Goal: Task Accomplishment & Management: Manage account settings

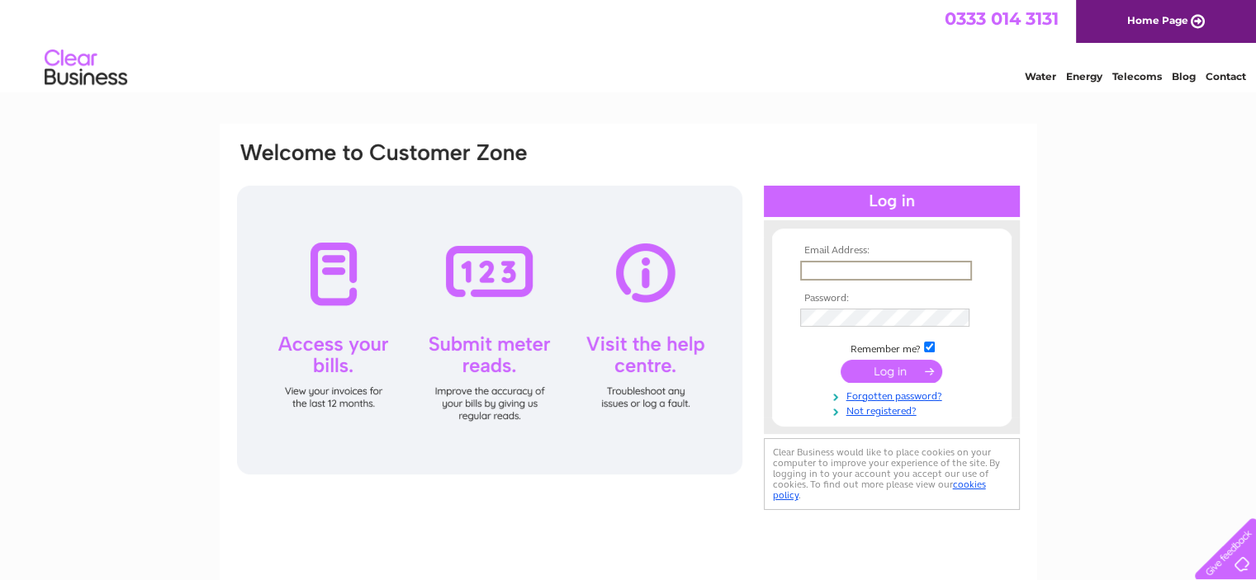
click at [885, 265] on input "text" at bounding box center [886, 271] width 172 height 20
type input "[PERSON_NAME][EMAIL_ADDRESS][DOMAIN_NAME]"
click at [898, 362] on input "submit" at bounding box center [891, 369] width 102 height 23
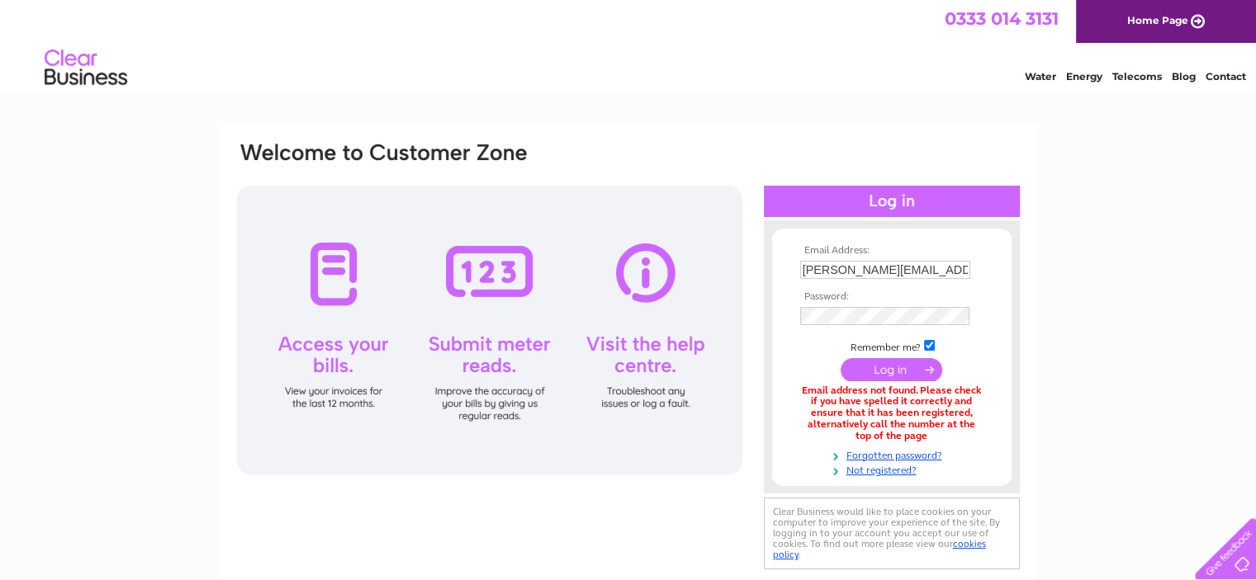
click at [883, 376] on input "submit" at bounding box center [891, 369] width 102 height 23
drag, startPoint x: 831, startPoint y: 270, endPoint x: 742, endPoint y: 275, distance: 88.5
click at [743, 275] on div "Email Address: [PERSON_NAME][EMAIL_ADDRESS][DOMAIN_NAME] Password:" at bounding box center [628, 357] width 786 height 435
type input "[EMAIL_ADDRESS][DOMAIN_NAME]"
click at [840, 359] on input "submit" at bounding box center [891, 370] width 102 height 23
